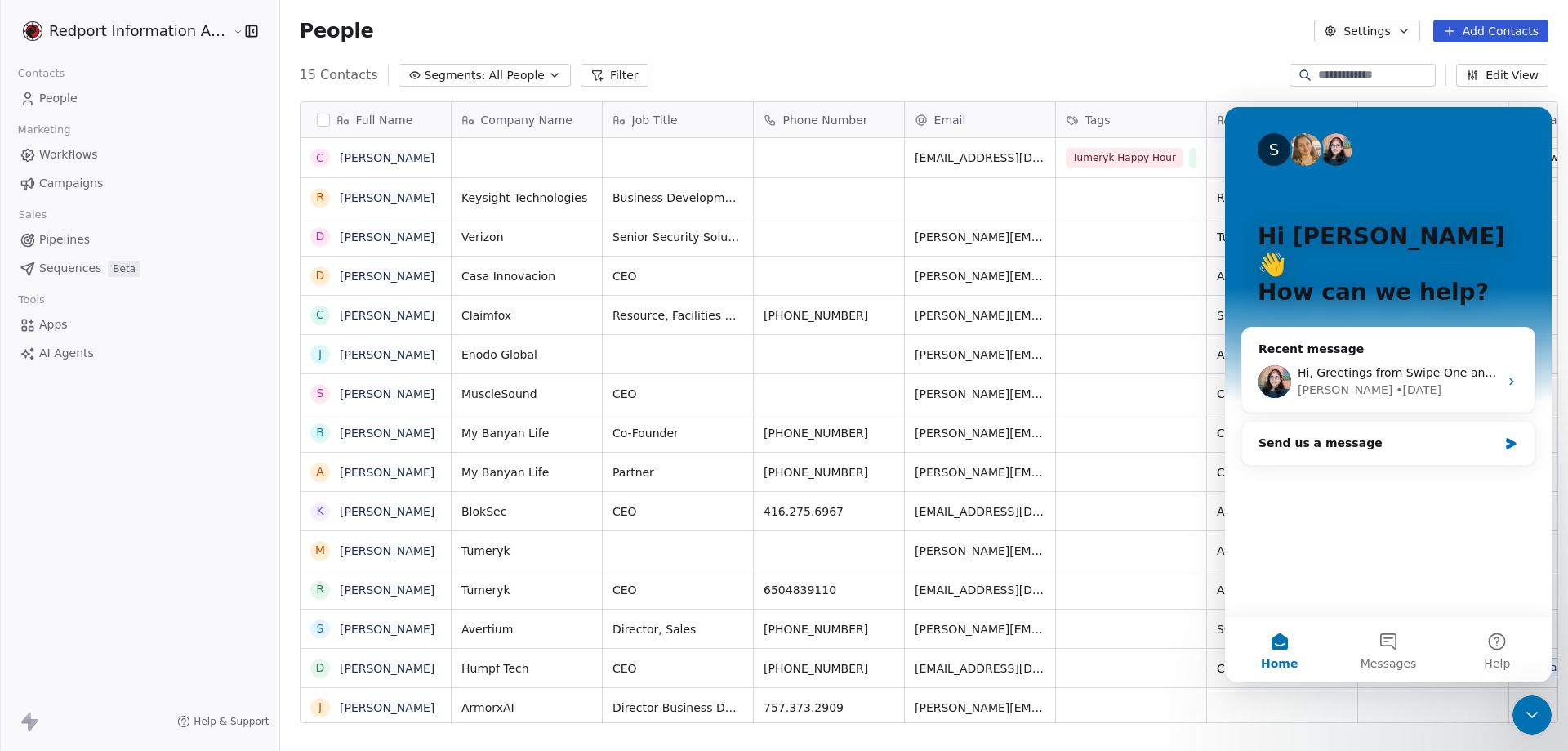
scroll to position [648, 1284]
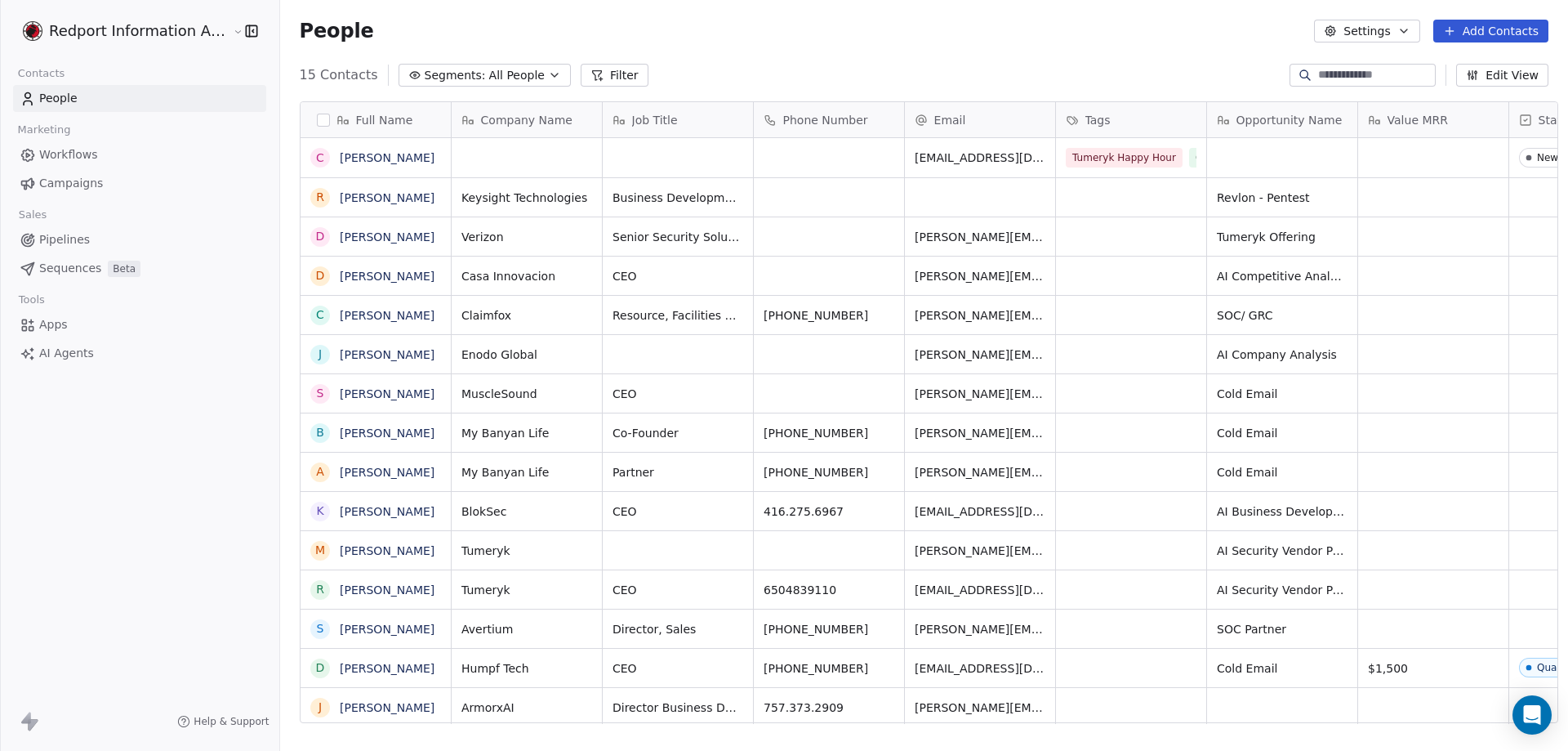
scroll to position [648, 1284]
